Goal: Complete application form

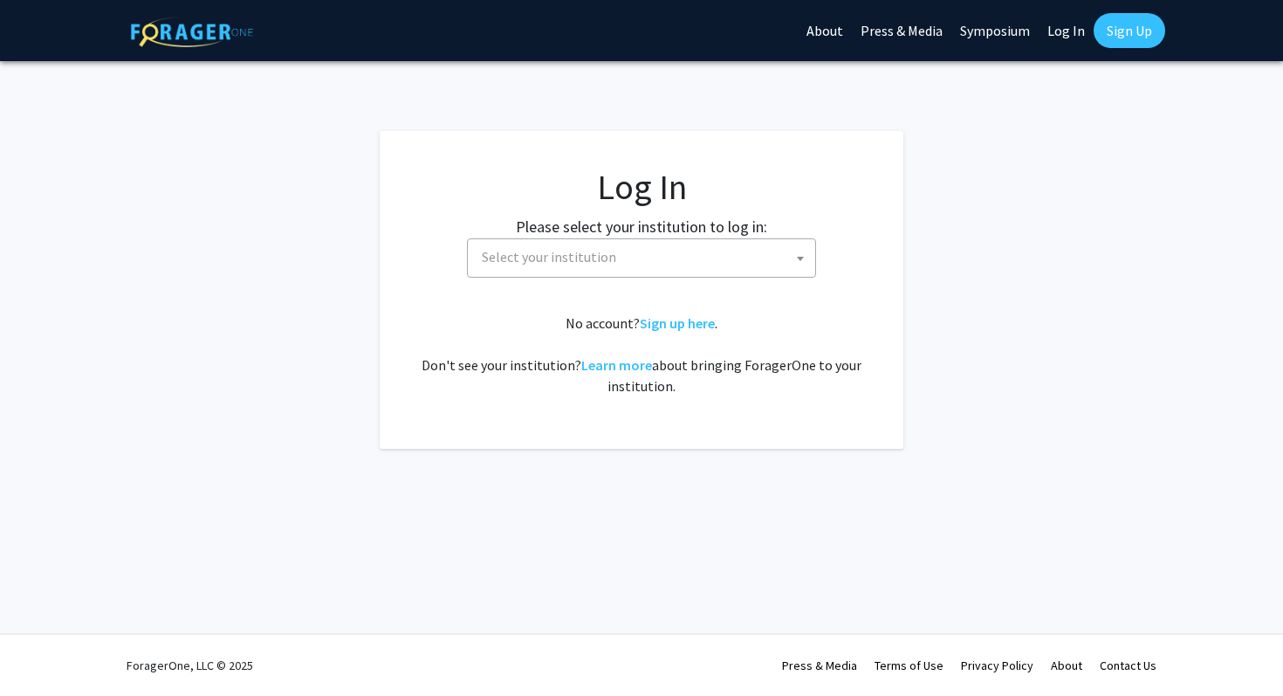
select select
click at [726, 248] on span "Select your institution" at bounding box center [645, 257] width 341 height 36
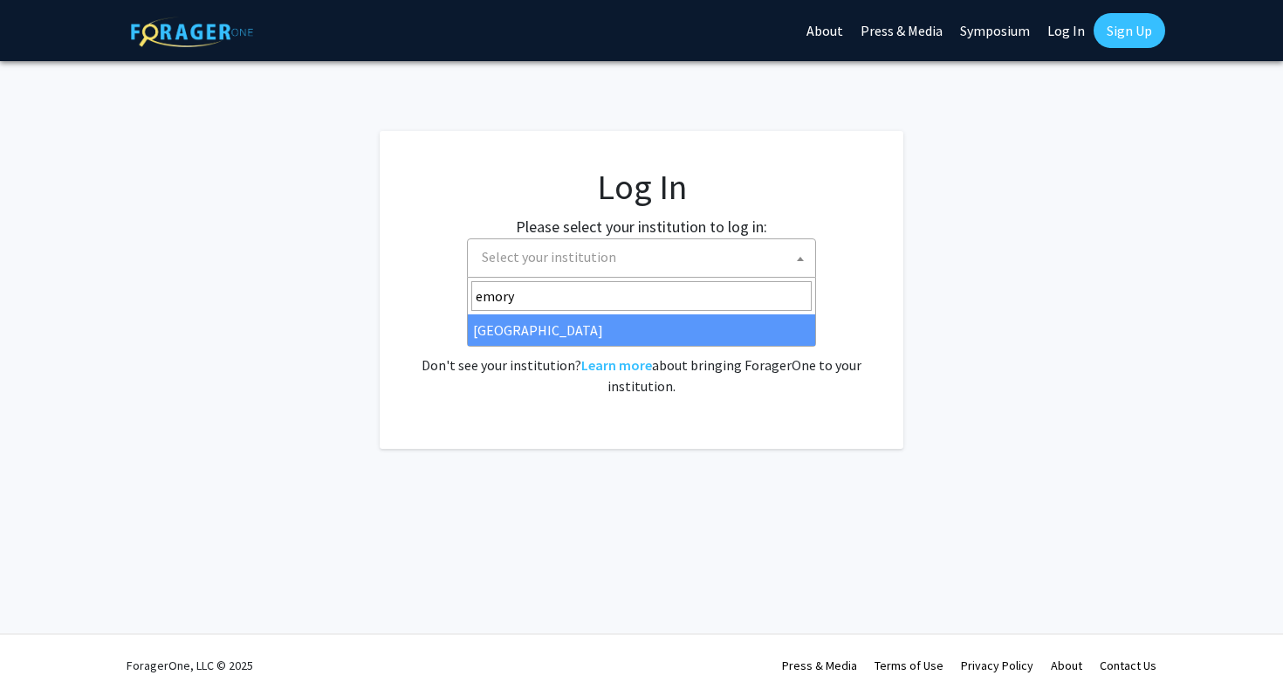
type input "emory"
click at [673, 348] on div "No account? Sign up here . Don't see your institution? Learn more about bringin…" at bounding box center [642, 355] width 454 height 84
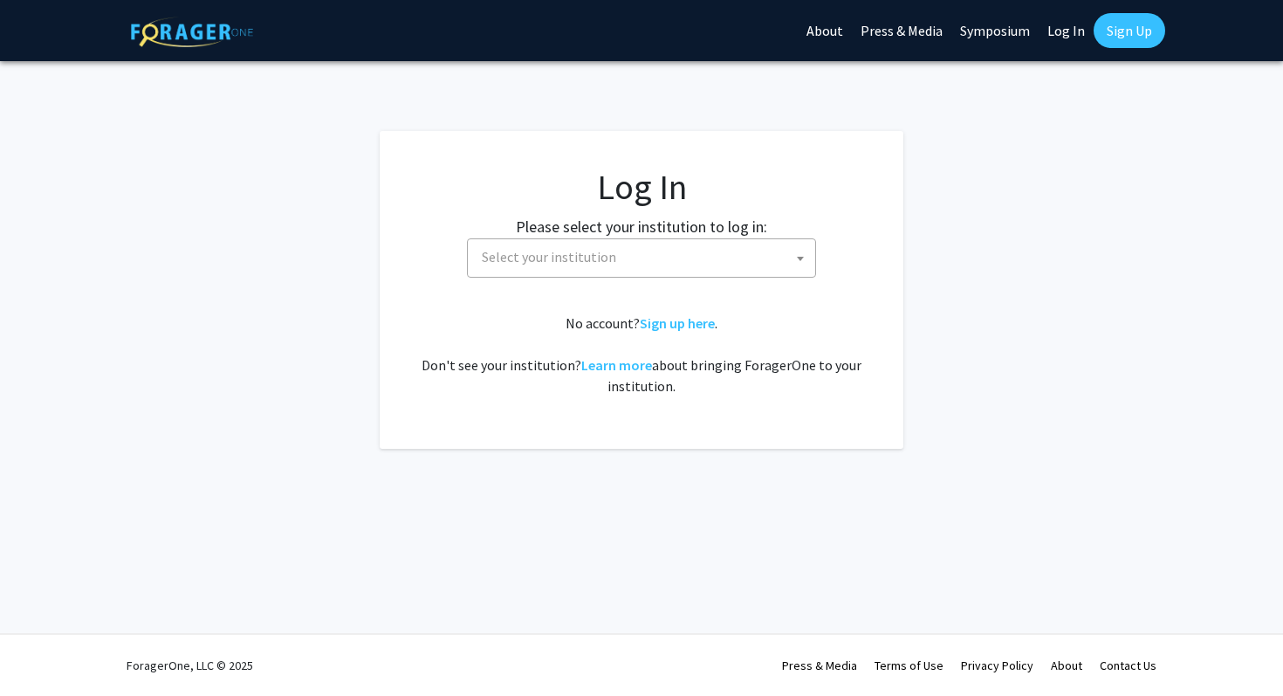
click at [644, 270] on span "Select your institution" at bounding box center [645, 257] width 341 height 36
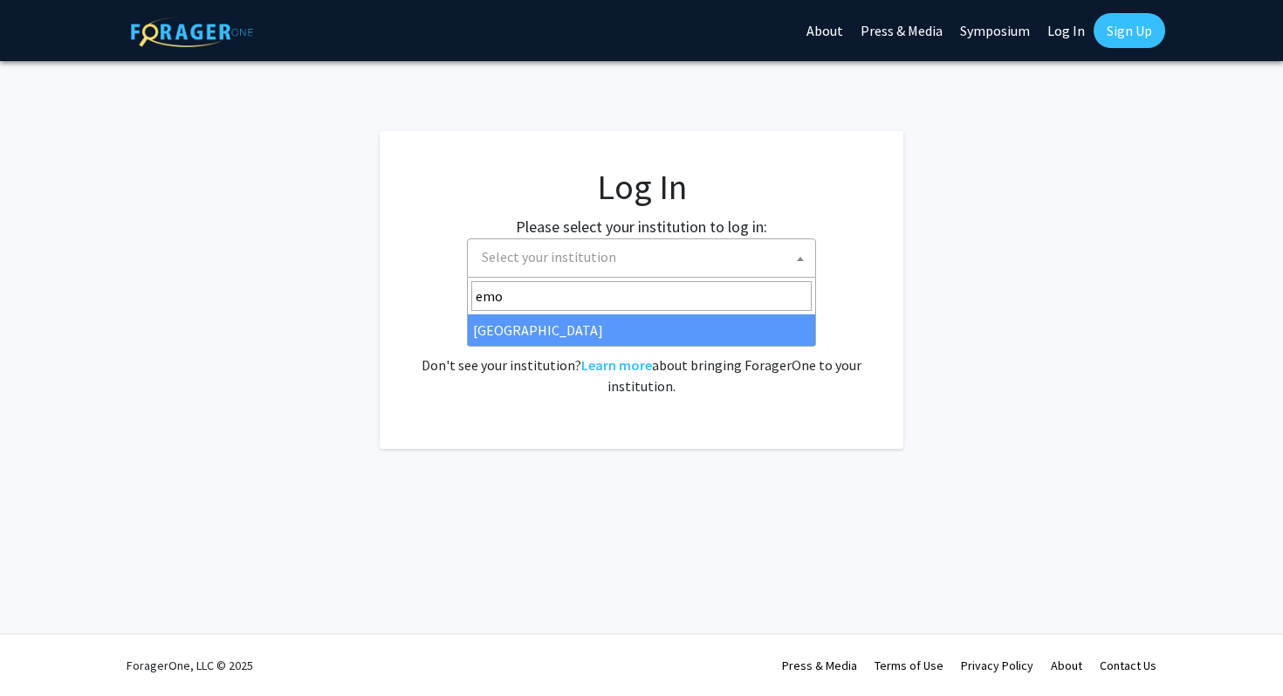
type input "emo"
select select "12"
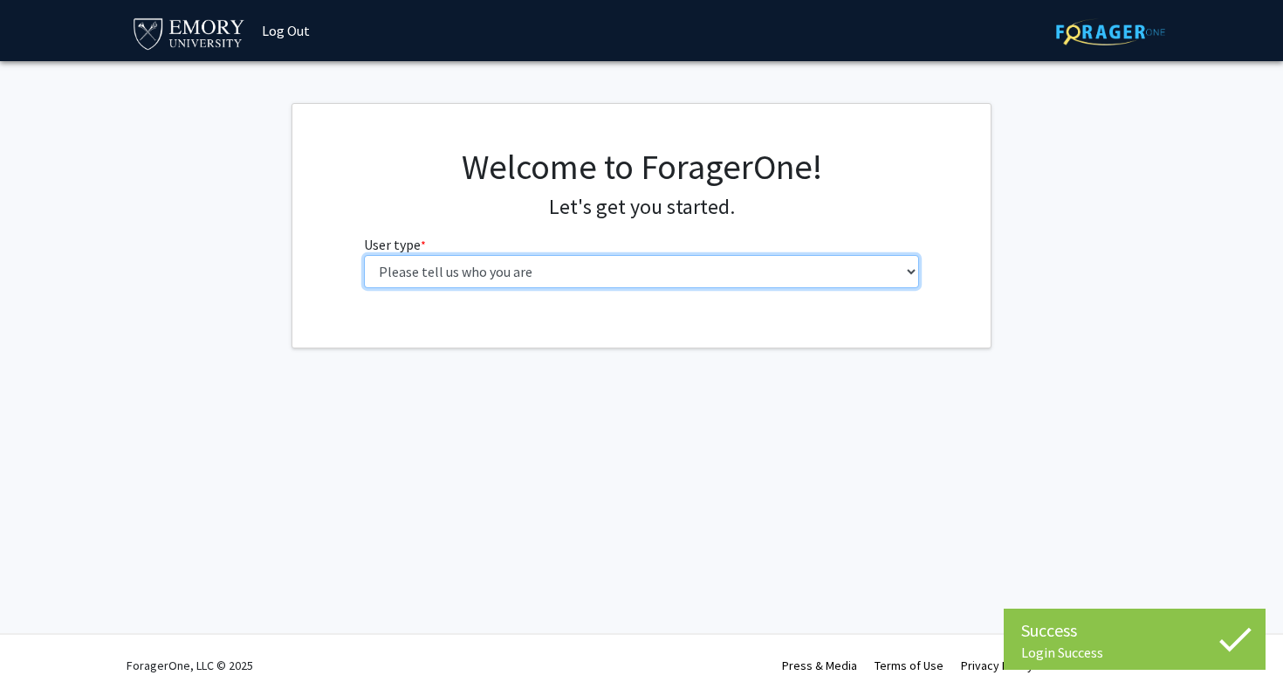
click at [646, 276] on select "Please tell us who you are Undergraduate Student Master's Student Doctoral Cand…" at bounding box center [642, 271] width 556 height 33
select select "1: undergrad"
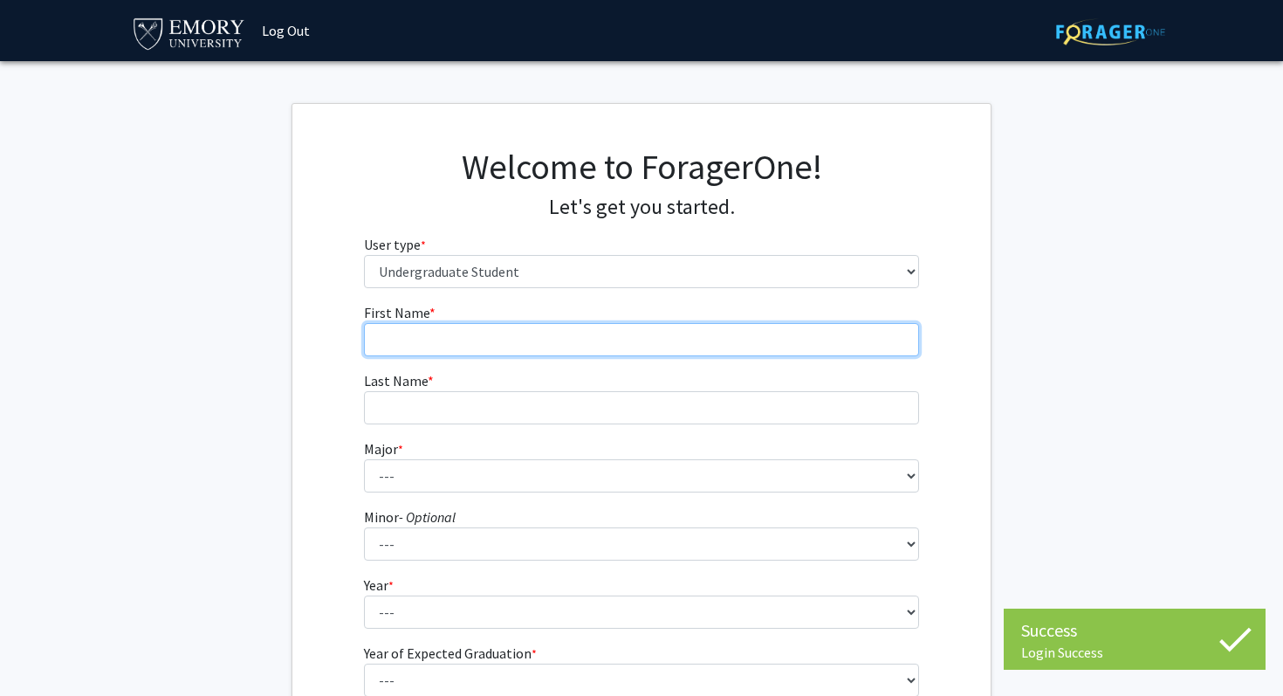
click at [595, 331] on input "First Name * required" at bounding box center [642, 339] width 556 height 33
type input "Sanna"
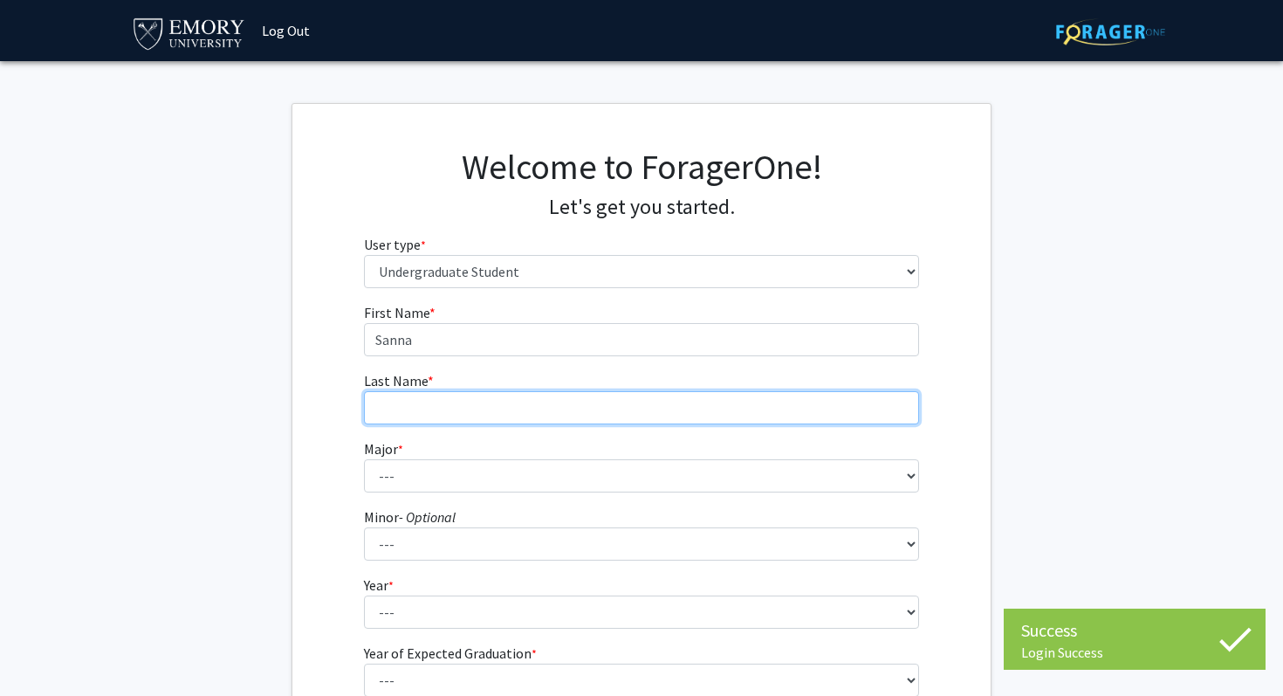
type input "[PERSON_NAME]"
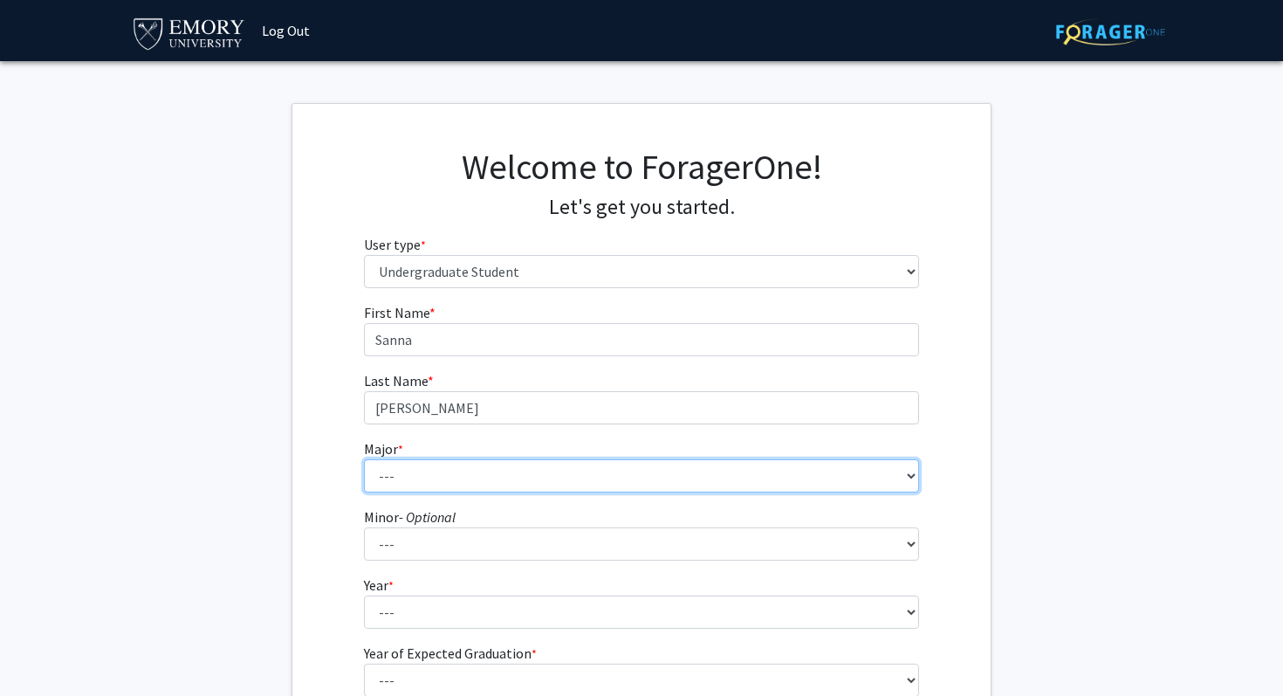
click at [448, 472] on select "--- Accounting African American Studies African Studies American Studies Analyt…" at bounding box center [642, 475] width 556 height 33
select select "56: 1016"
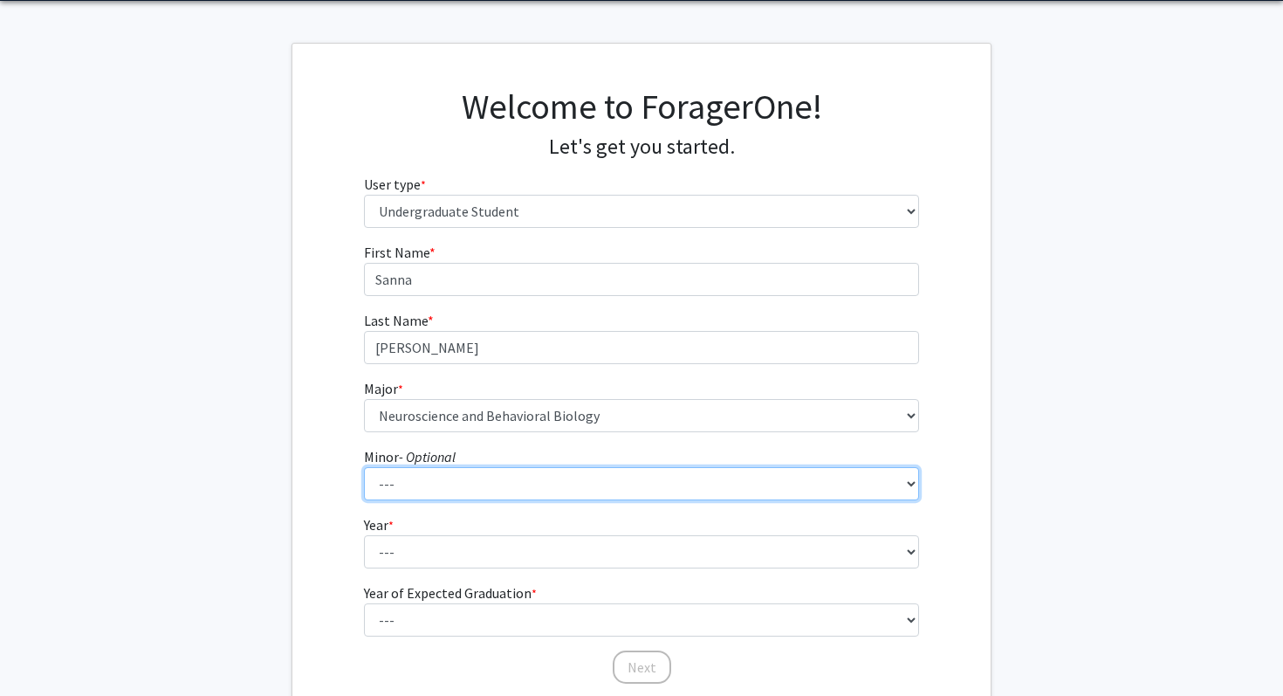
click at [494, 485] on select "--- African American Studies African Studies American Studies Ancient Mediterra…" at bounding box center [642, 483] width 556 height 33
select select "20: 747"
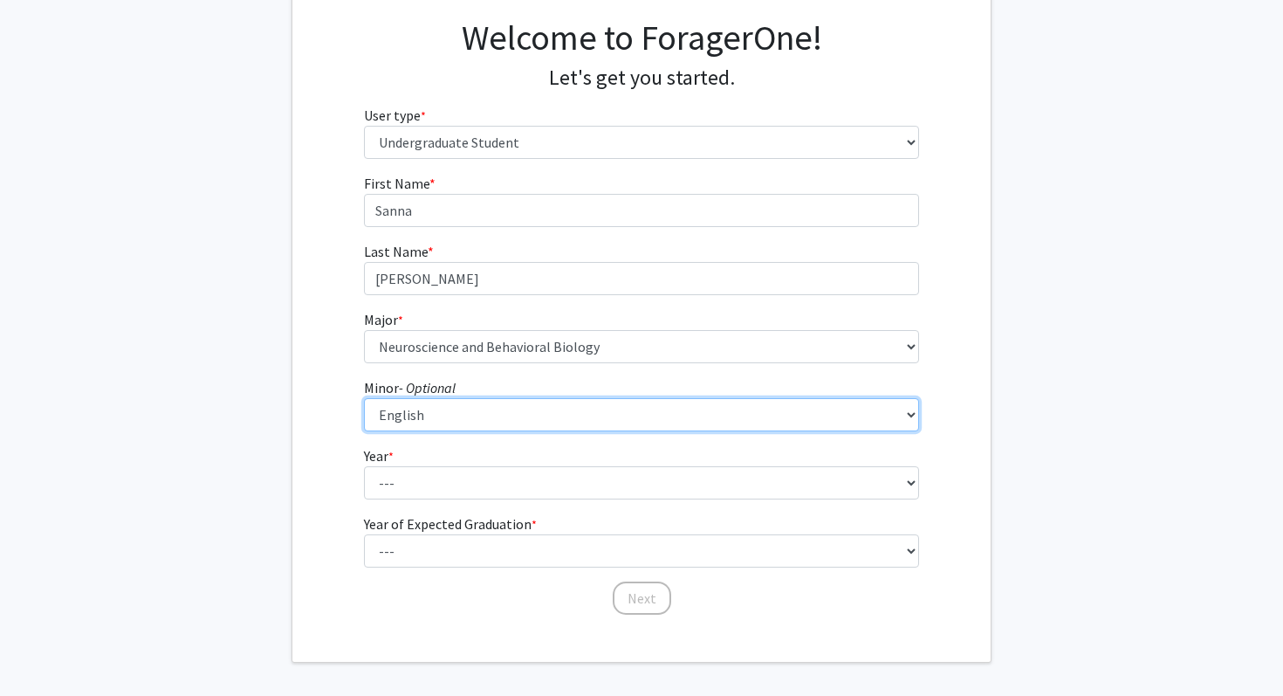
scroll to position [180, 0]
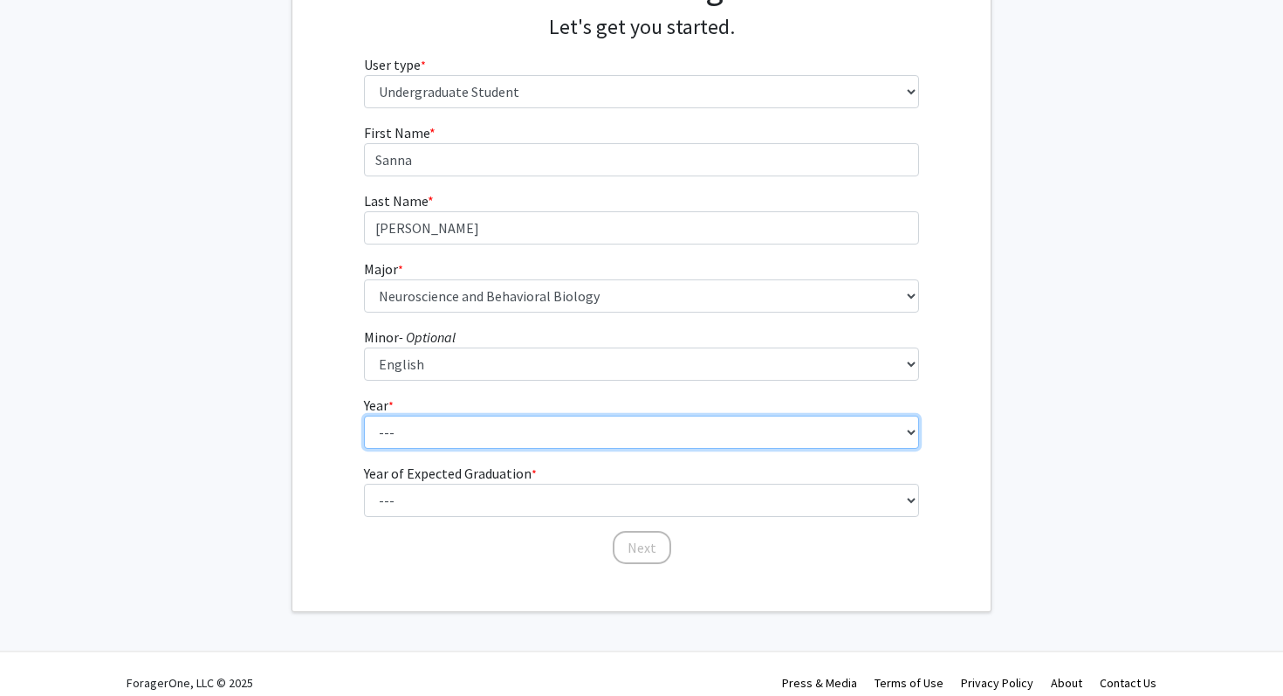
click at [510, 444] on select "--- First-year Sophomore Junior Senior Postbaccalaureate Certificate" at bounding box center [642, 432] width 556 height 33
select select "2: sophomore"
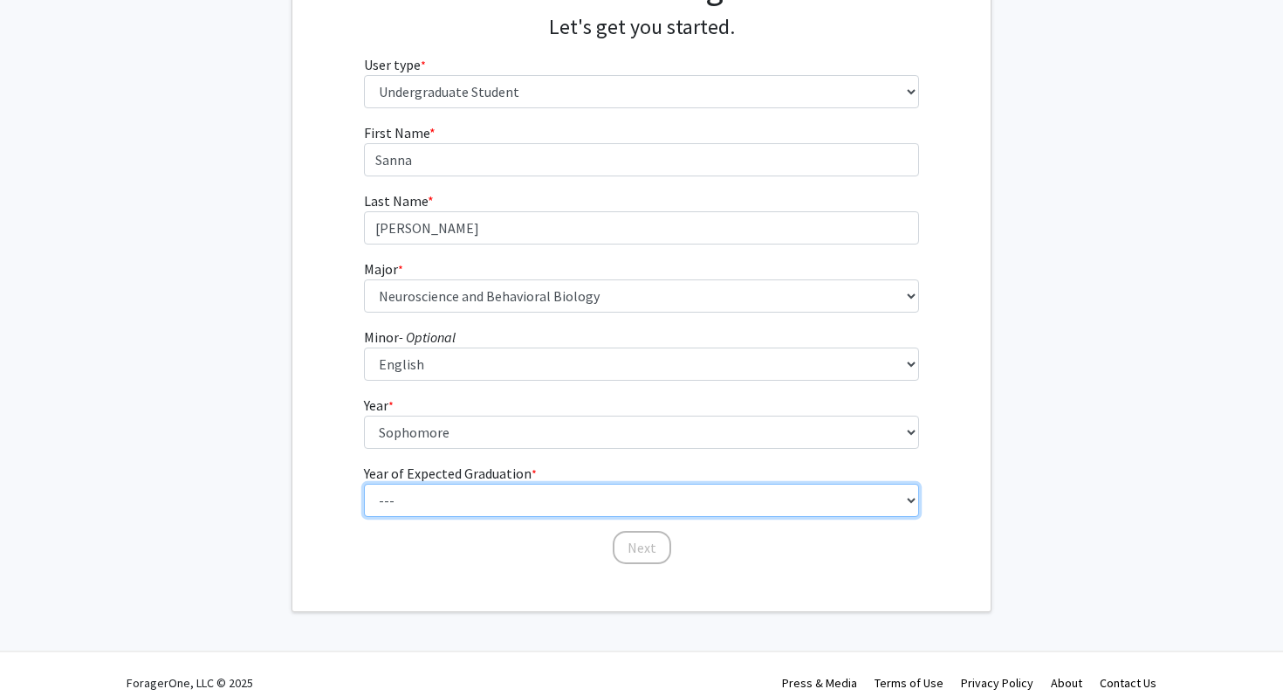
click at [511, 493] on select "--- 2025 2026 2027 2028 2029 2030 2031 2032 2033 2034" at bounding box center [642, 500] width 556 height 33
select select "4: 2028"
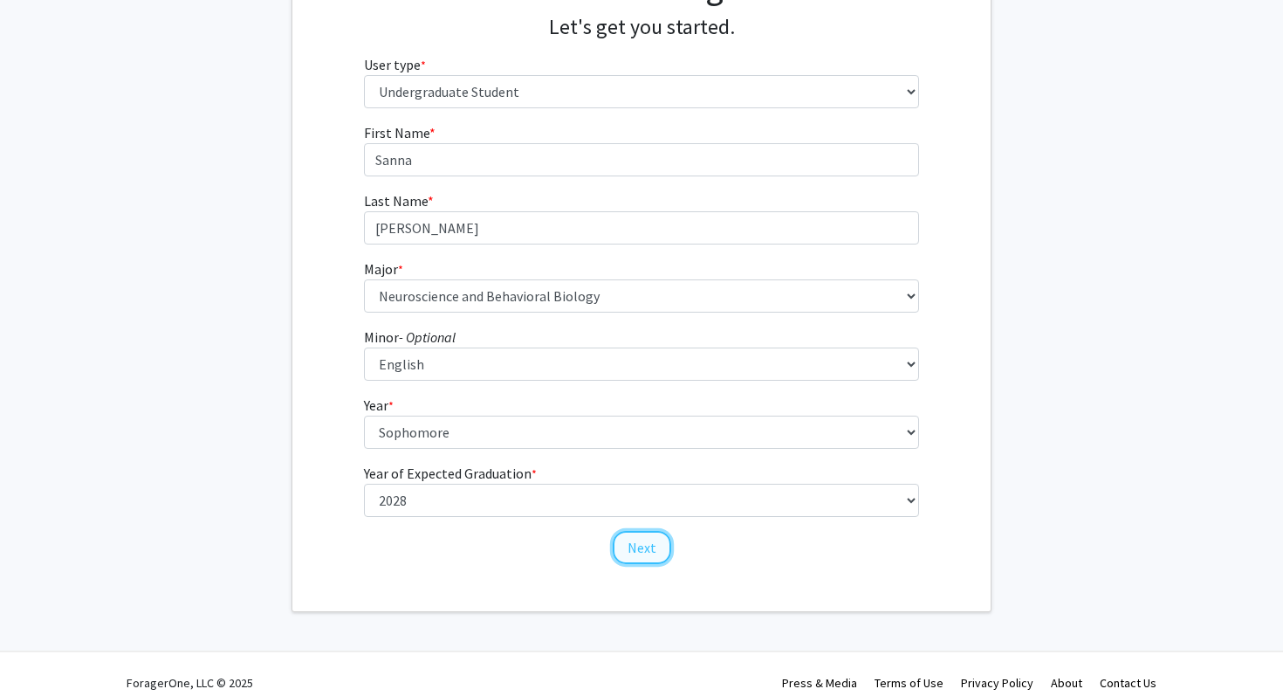
click at [631, 549] on button "Next" at bounding box center [642, 547] width 58 height 33
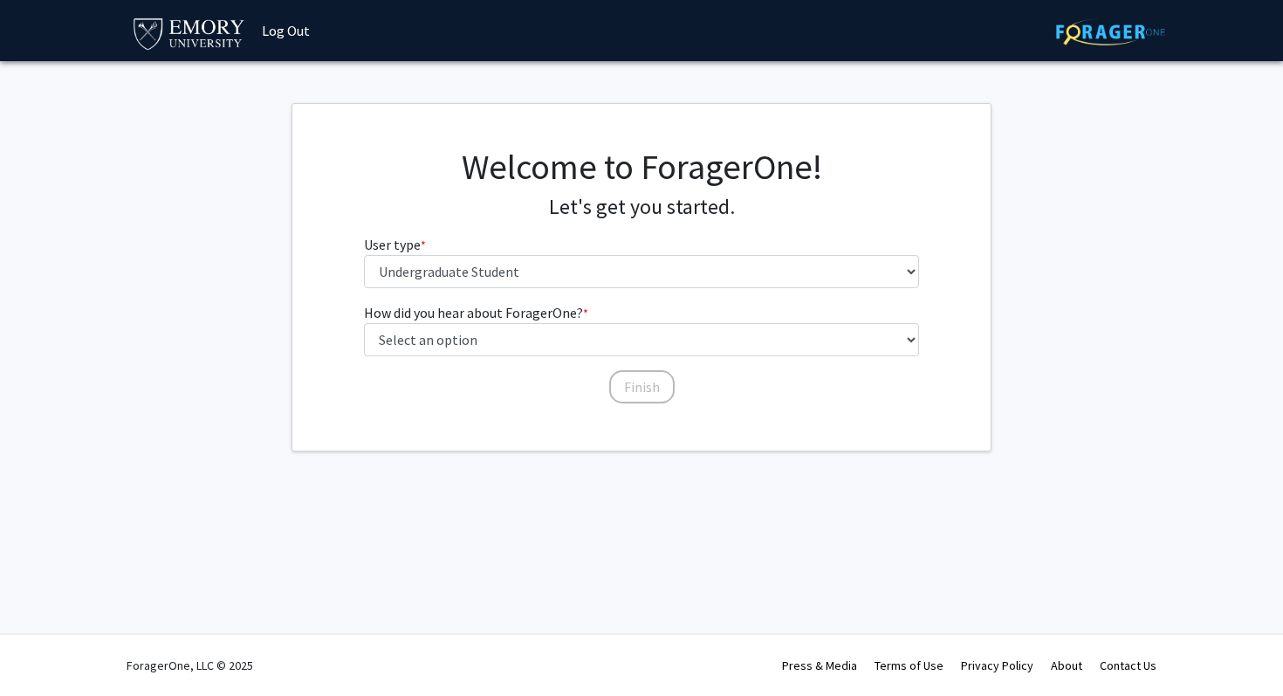
scroll to position [0, 0]
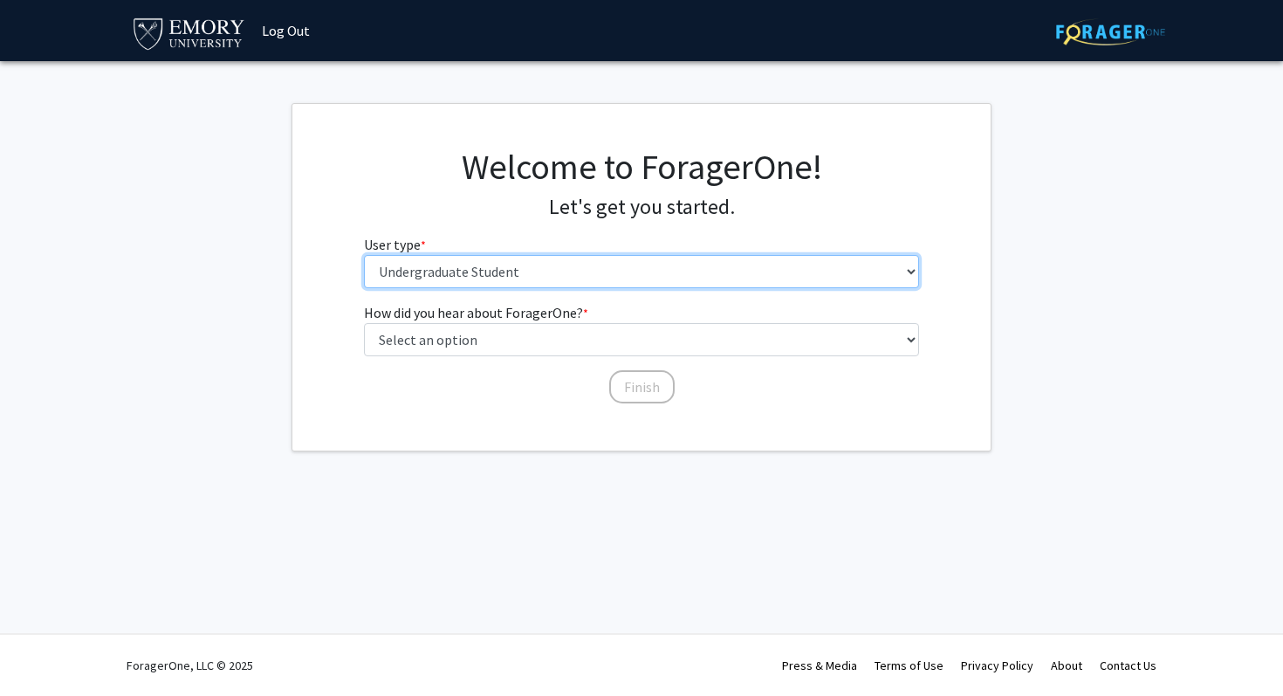
click at [497, 283] on select "Please tell us who you are Undergraduate Student Master's Student Doctoral Cand…" at bounding box center [642, 271] width 556 height 33
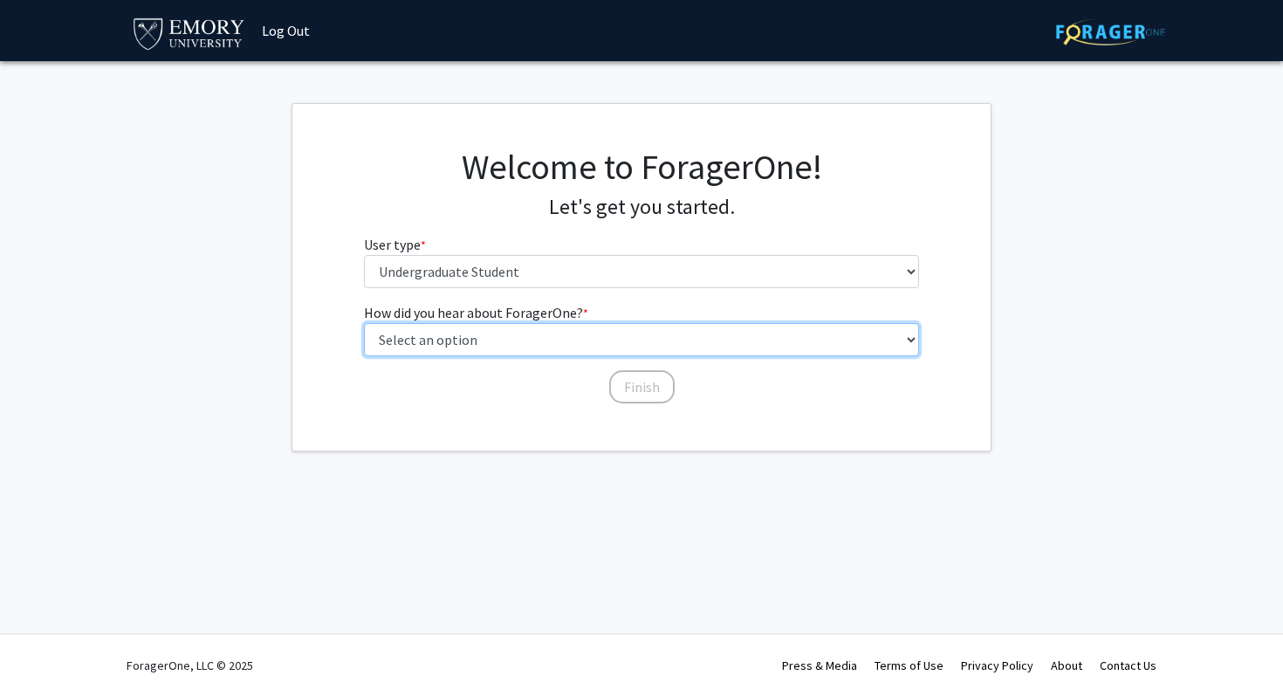
click at [516, 344] on select "Select an option Peer/student recommendation Faculty/staff recommendation Unive…" at bounding box center [642, 339] width 556 height 33
select select "3: university_website"
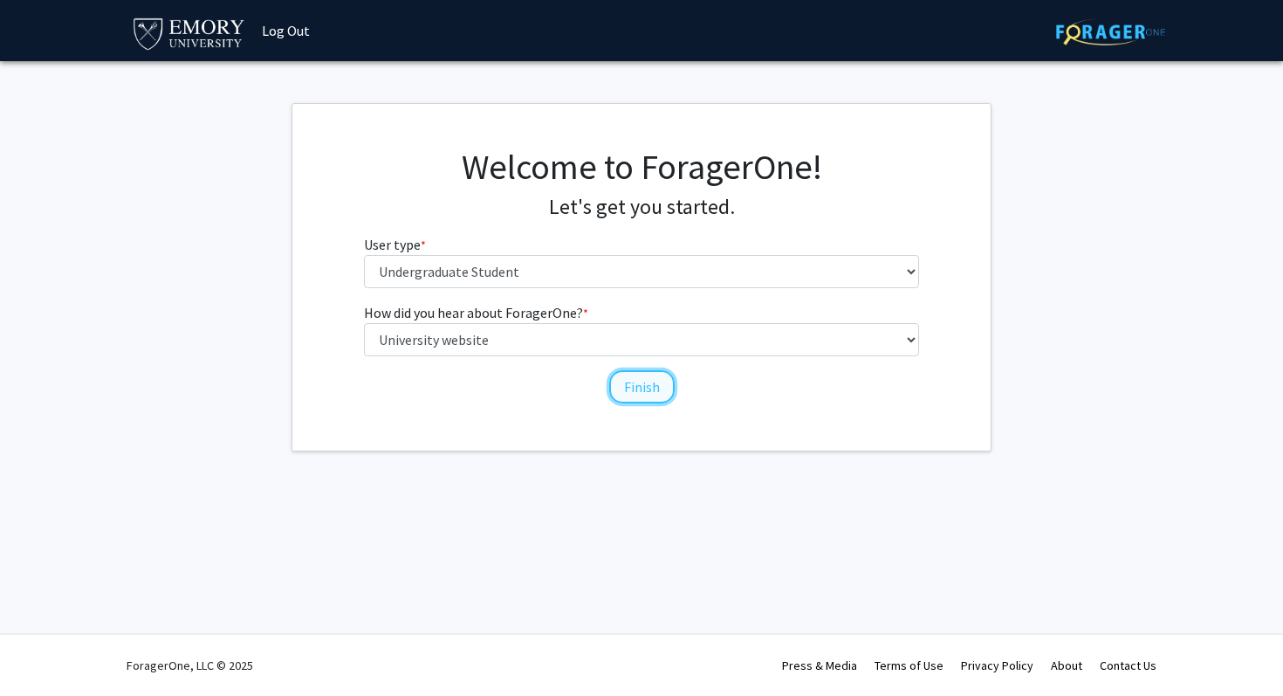
click at [623, 375] on button "Finish" at bounding box center [641, 386] width 65 height 33
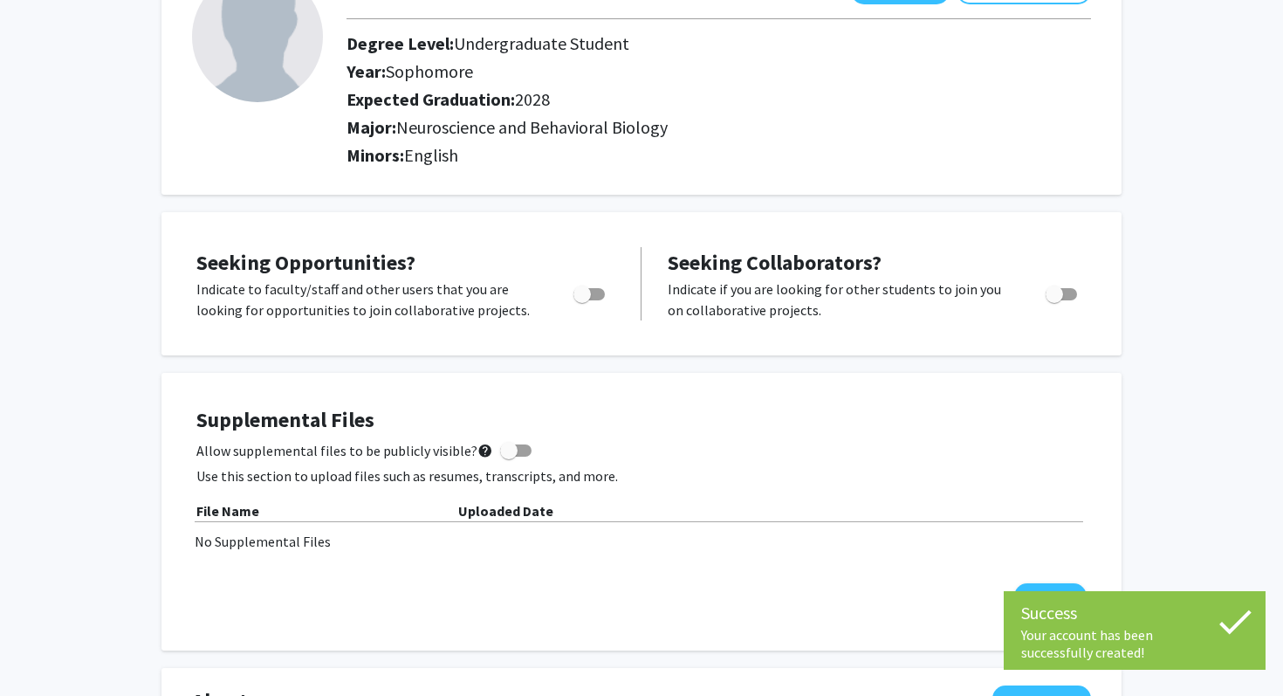
scroll to position [146, 0]
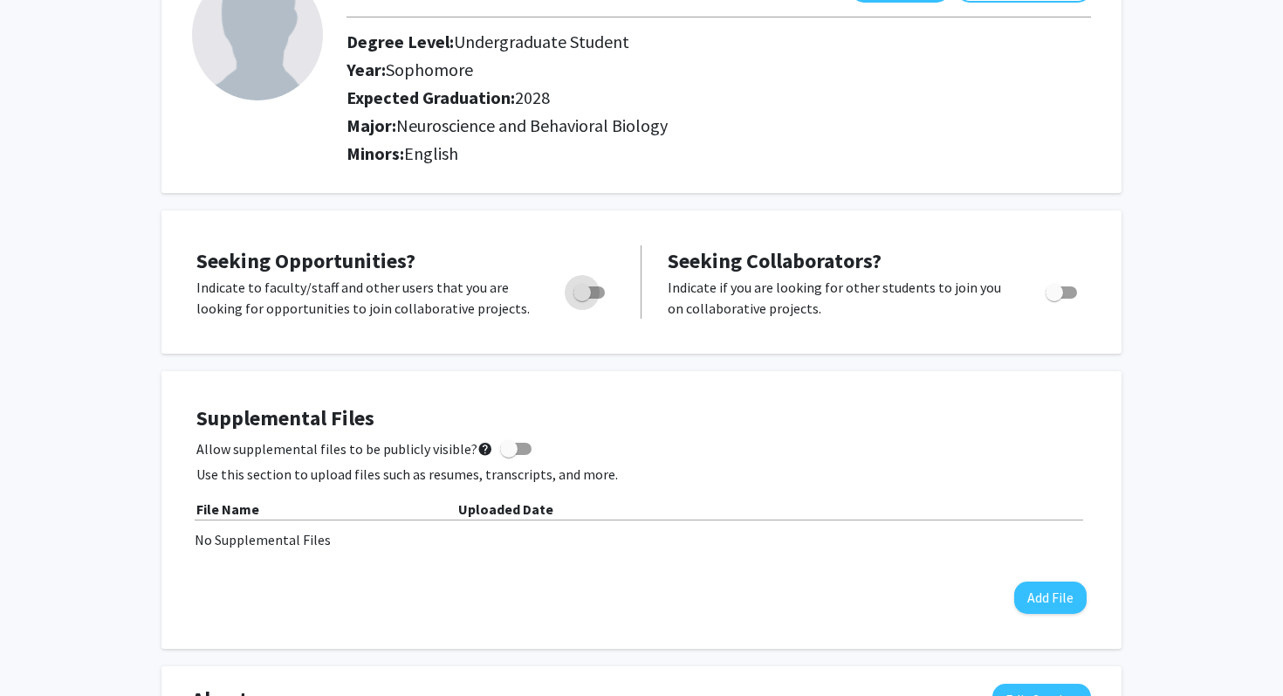
click at [586, 292] on span "Toggle" at bounding box center [582, 292] width 17 height 17
click at [582, 299] on input "Are you actively seeking opportunities?" at bounding box center [581, 299] width 1 height 1
checkbox input "true"
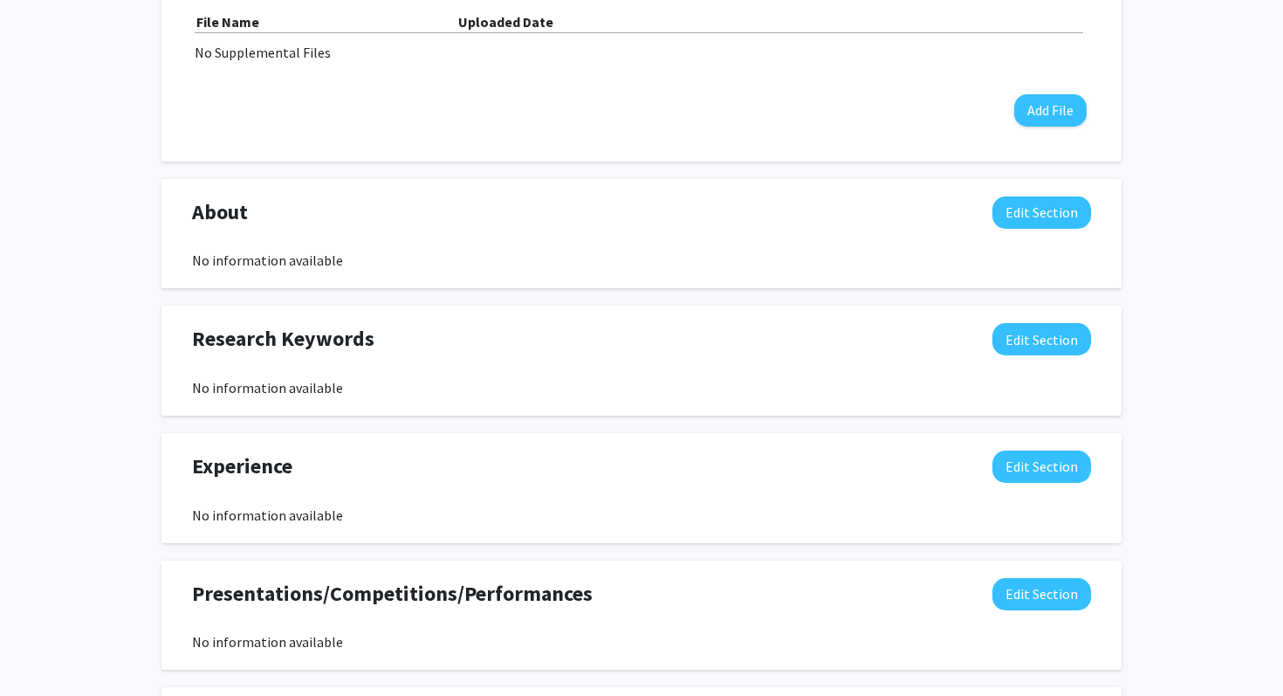
scroll to position [665, 0]
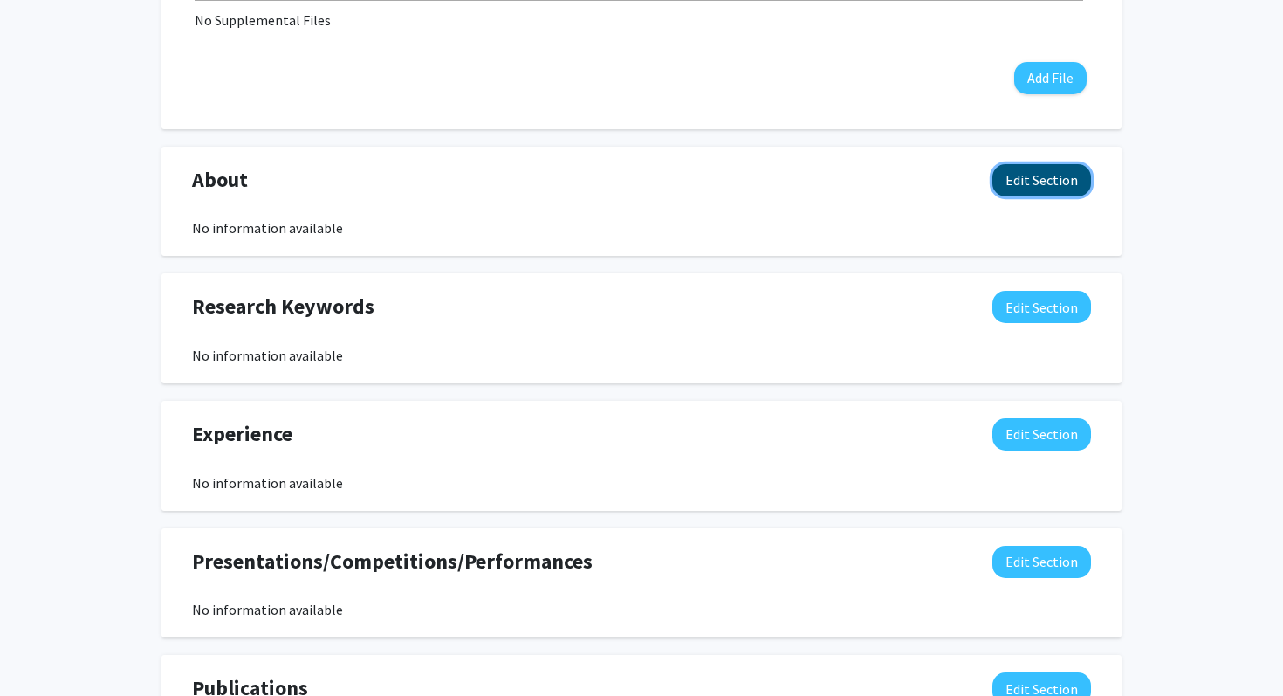
click at [1034, 182] on button "Edit Section" at bounding box center [1042, 180] width 99 height 32
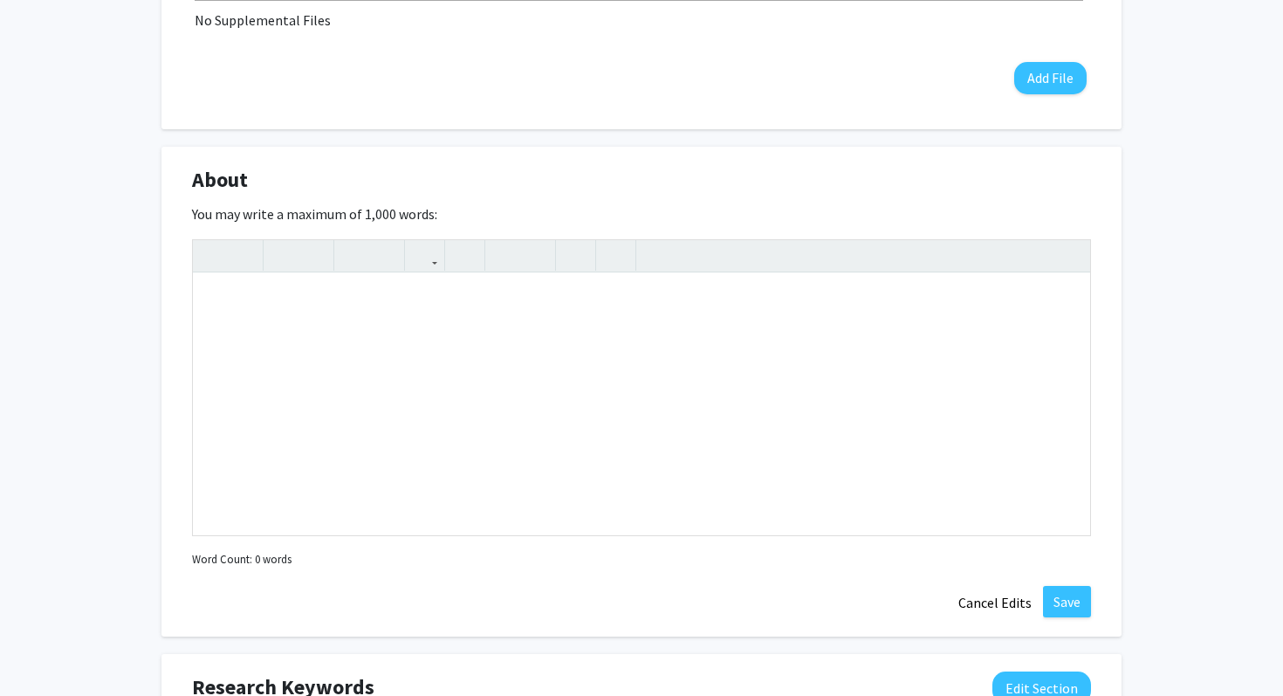
click at [943, 207] on div "You may write a maximum of 1,000 words: Insert link Remove link Word Count: 0 w…" at bounding box center [641, 387] width 899 height 368
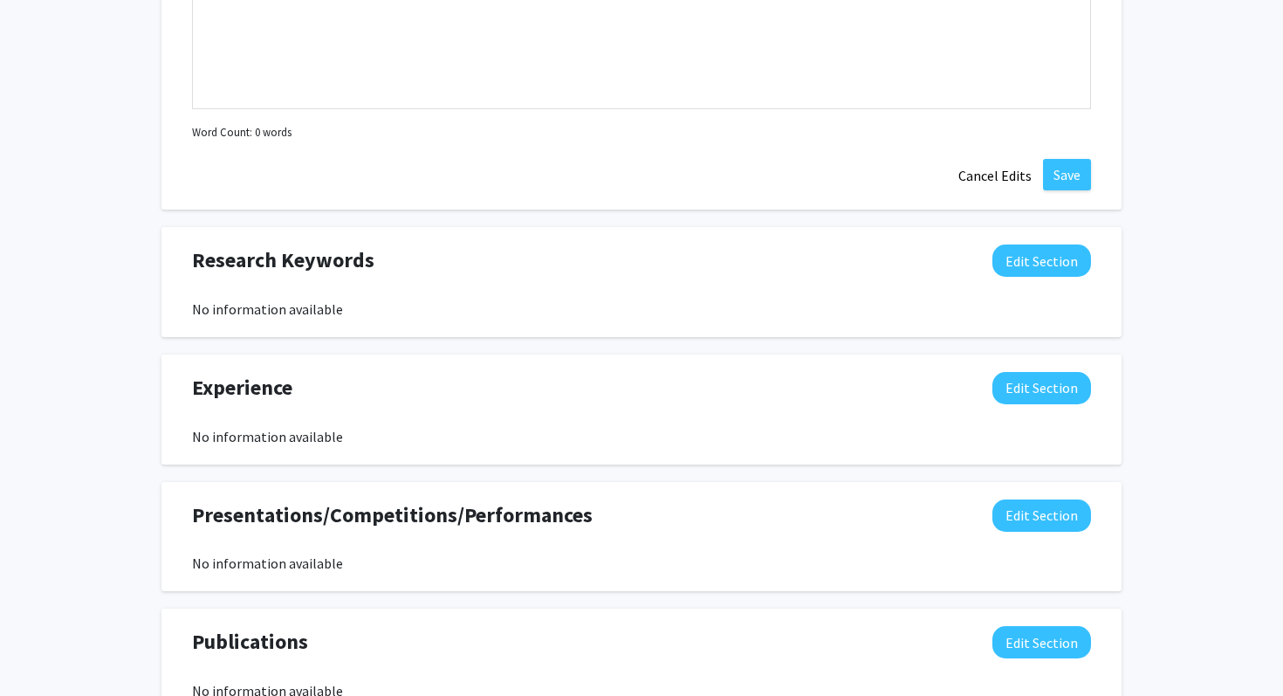
scroll to position [1093, 0]
